Goal: Find specific page/section: Find specific page/section

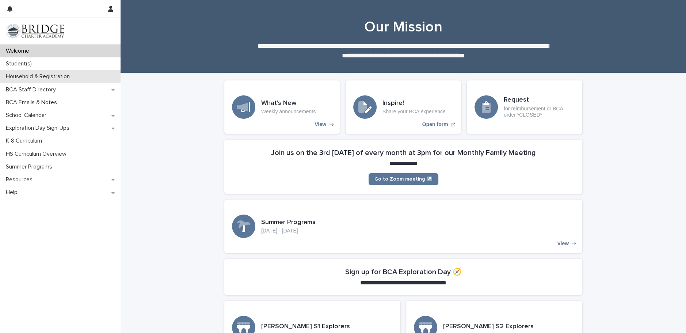
click at [31, 78] on p "Household & Registration" at bounding box center [39, 76] width 73 height 7
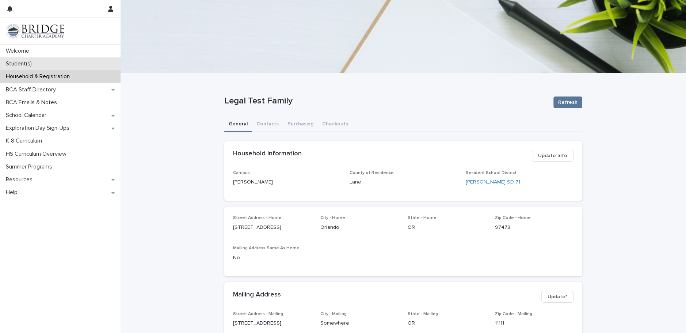
click at [18, 64] on p "Student(s)" at bounding box center [20, 63] width 35 height 7
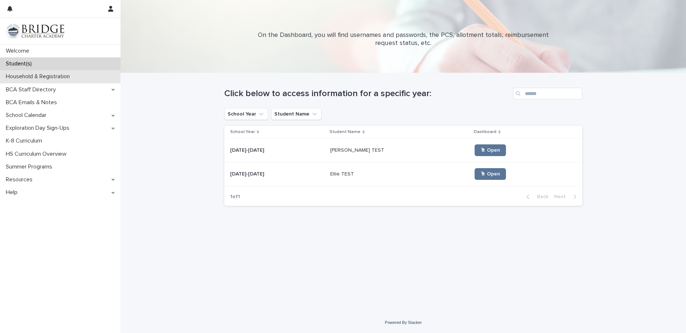
click at [56, 75] on p "Household & Registration" at bounding box center [39, 76] width 73 height 7
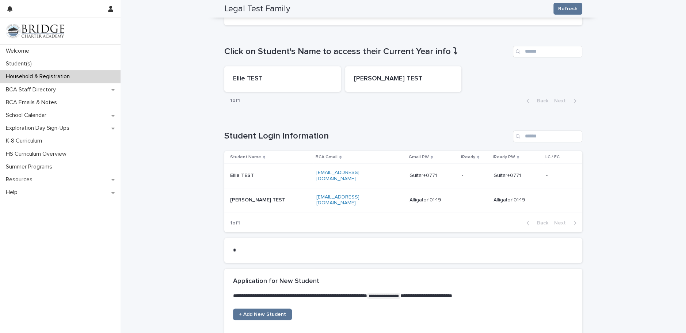
scroll to position [372, 0]
